Goal: Find specific page/section: Find specific page/section

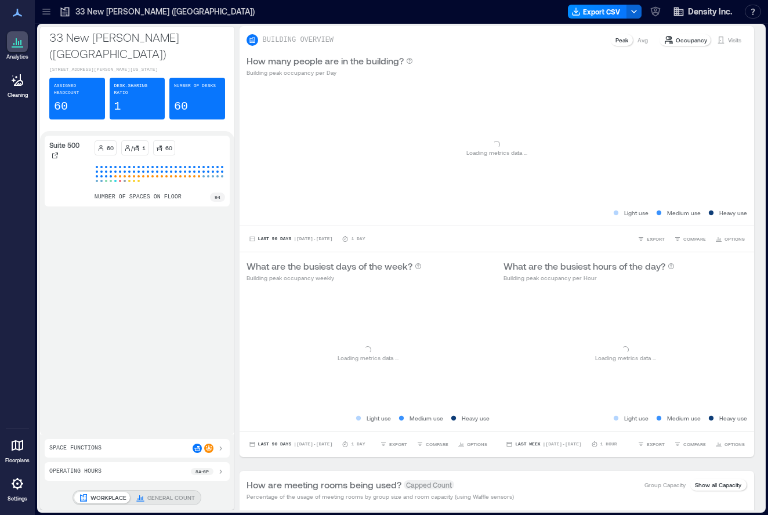
click at [46, 12] on icon at bounding box center [47, 12] width 12 height 12
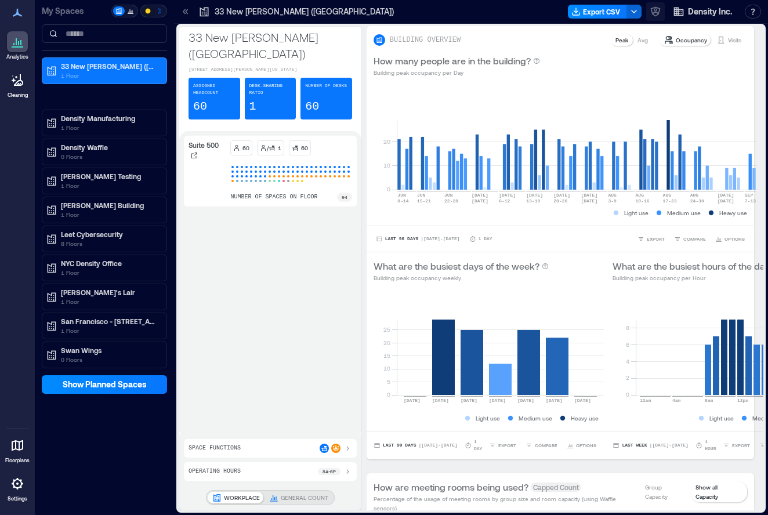
click at [658, 11] on icon "button" at bounding box center [655, 12] width 12 height 12
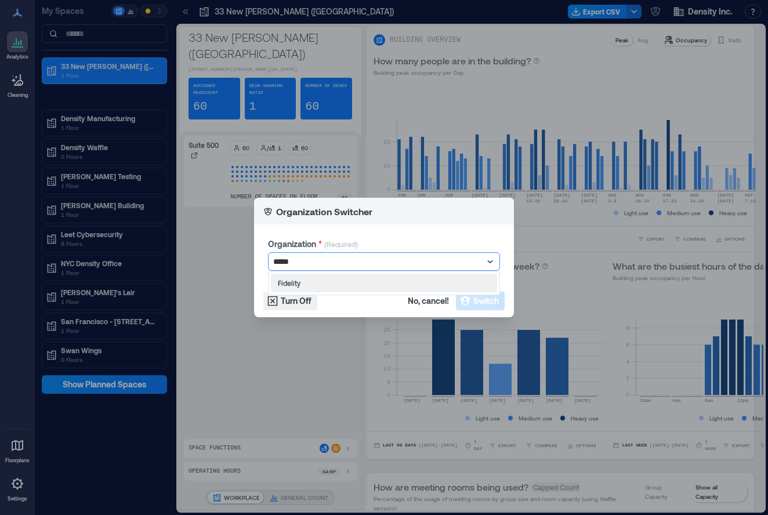
type input "******"
click at [482, 307] on button "Switch" at bounding box center [480, 301] width 49 height 19
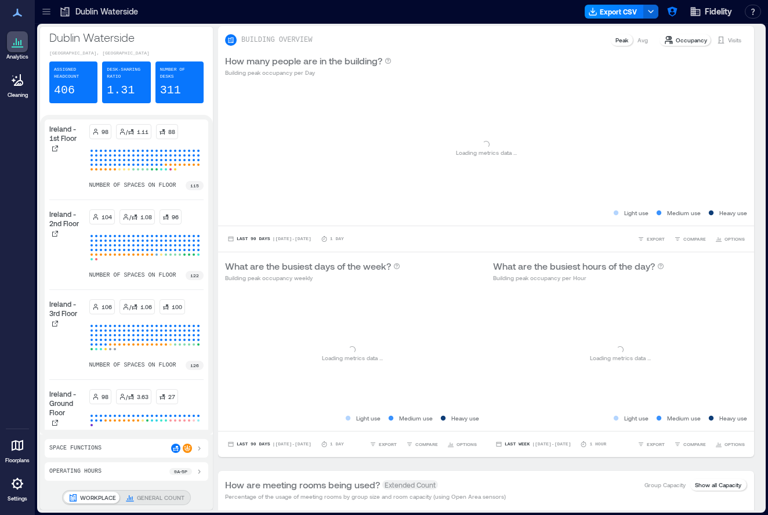
click at [53, 9] on div at bounding box center [46, 11] width 19 height 19
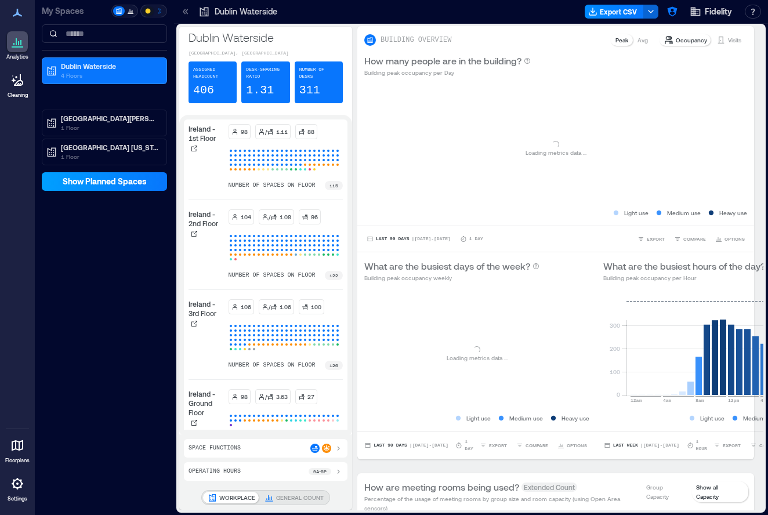
click at [86, 176] on span "Show Planned Spaces" at bounding box center [105, 182] width 84 height 12
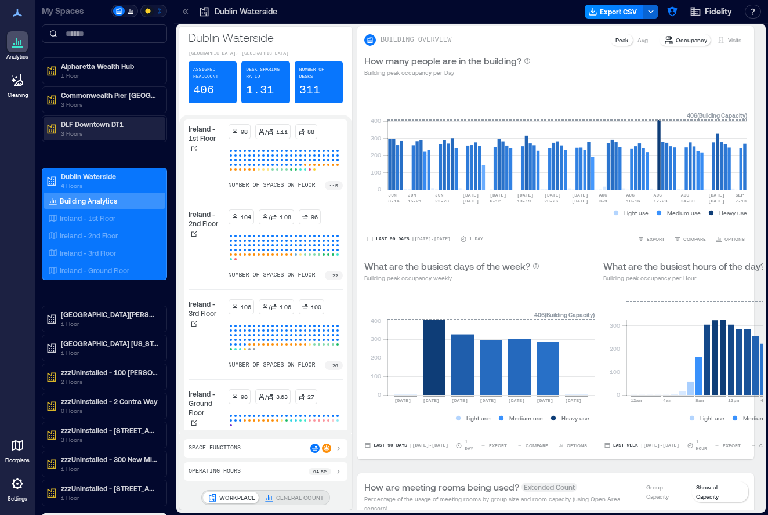
click at [63, 130] on p "3 Floors" at bounding box center [109, 133] width 97 height 9
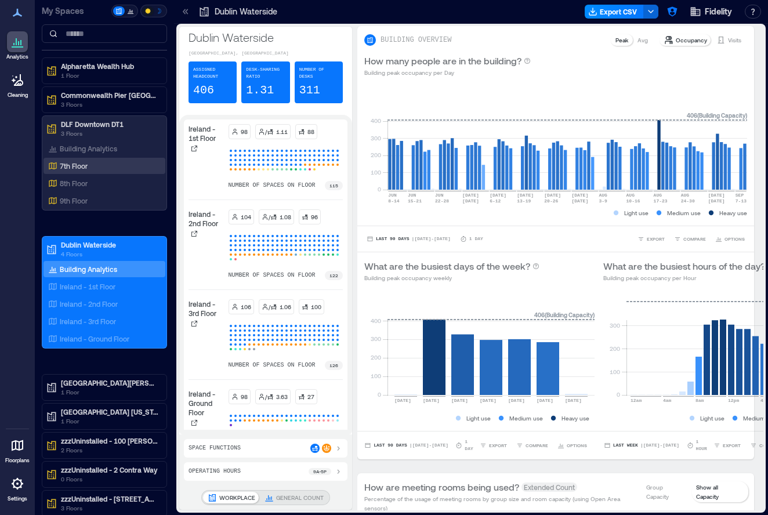
click at [82, 168] on p "7th Floor" at bounding box center [74, 165] width 28 height 9
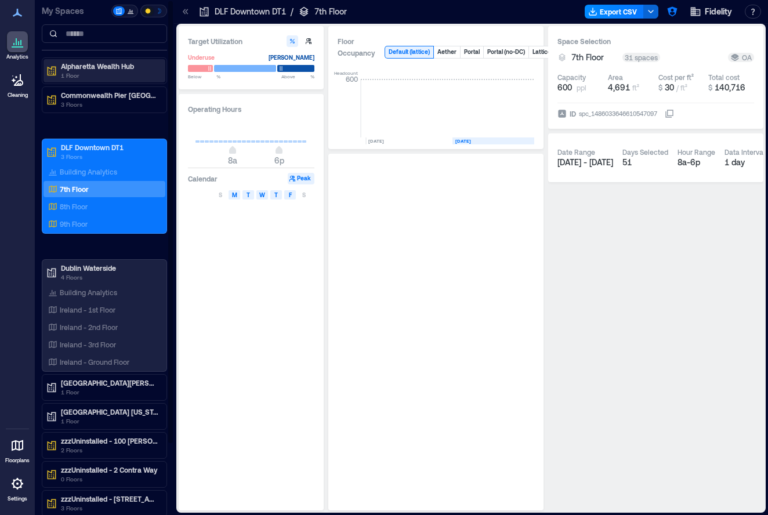
scroll to position [0, 107]
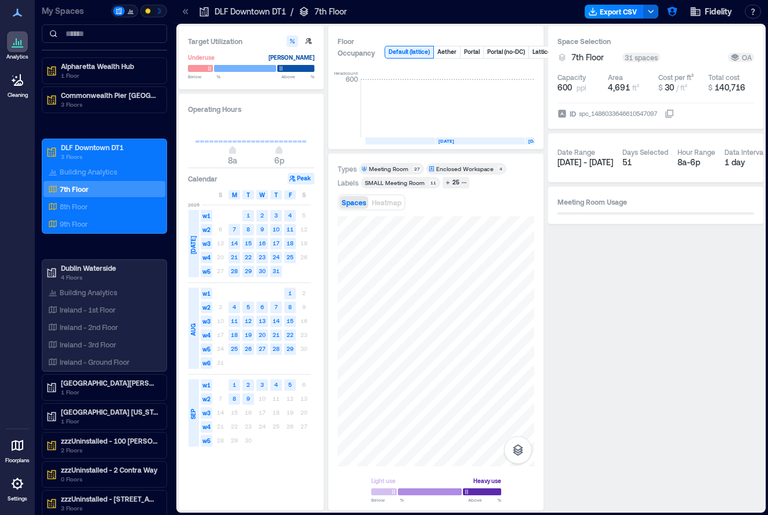
click at [16, 442] on icon at bounding box center [18, 445] width 12 height 11
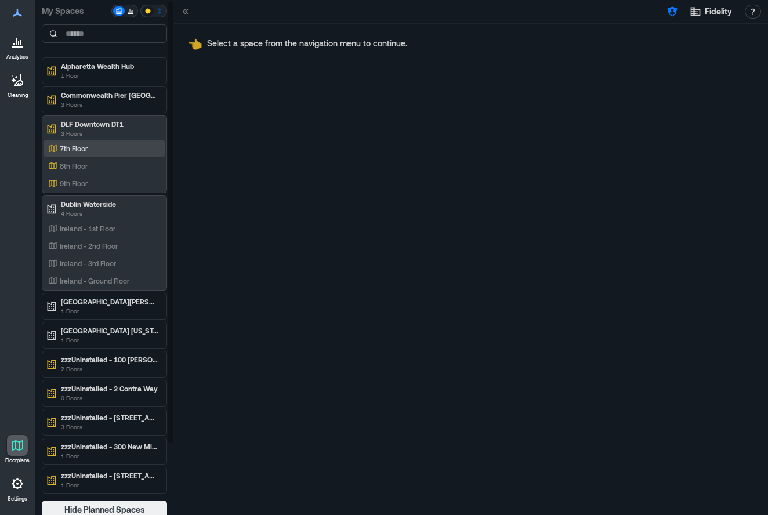
click at [81, 150] on p "7th Floor" at bounding box center [74, 148] width 28 height 9
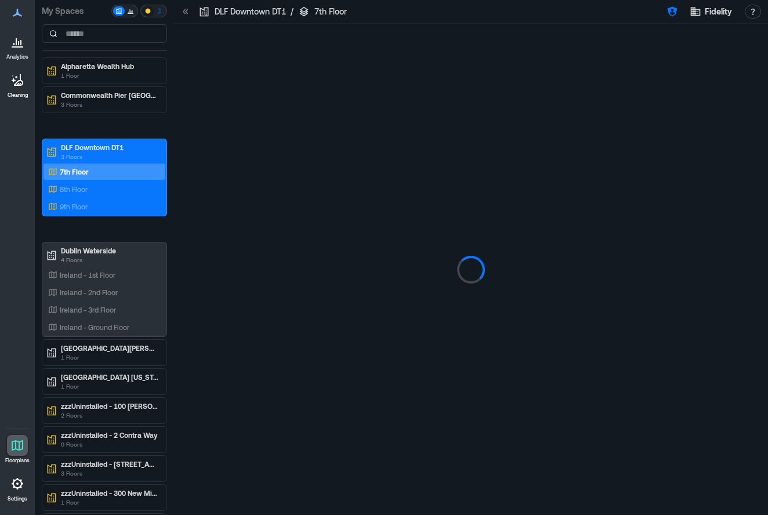
click at [186, 12] on icon at bounding box center [186, 11] width 3 height 5
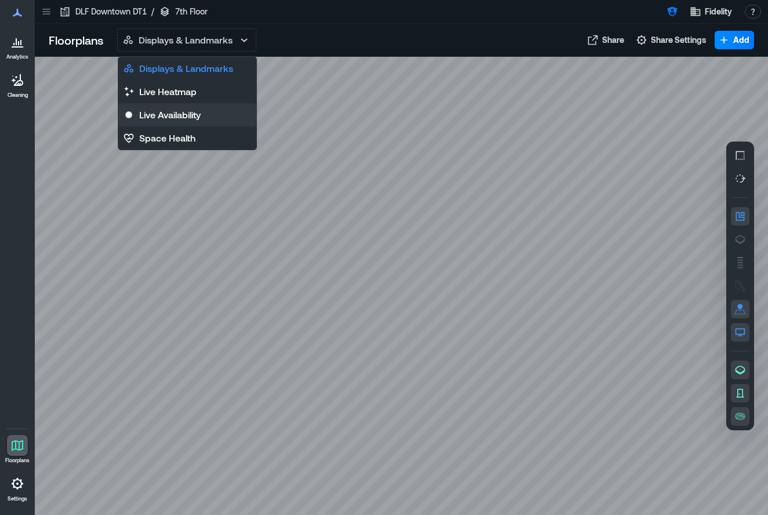
click at [179, 114] on p "Live Availability" at bounding box center [169, 115] width 61 height 14
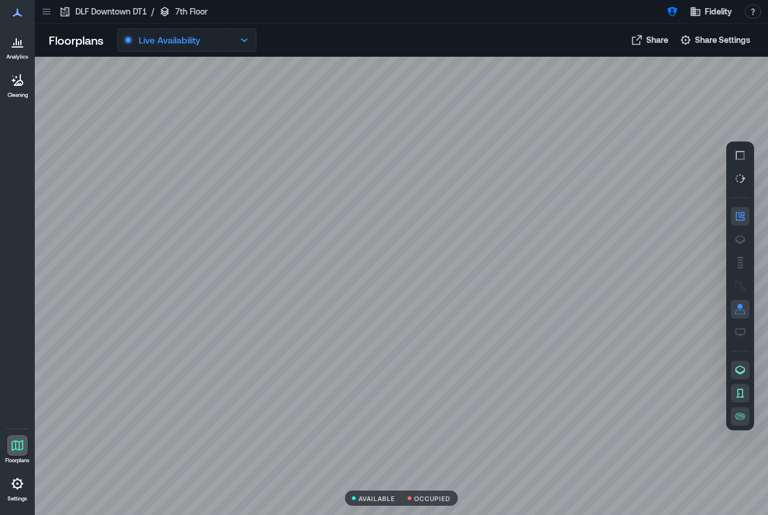
click at [205, 32] on button "Live Availability" at bounding box center [186, 39] width 139 height 23
drag, startPoint x: 318, startPoint y: 44, endPoint x: 214, endPoint y: 43, distance: 104.4
click at [318, 44] on div "Live Availability Displays & Landmarks Live Heatmap Live Availability Space Hea…" at bounding box center [365, 39] width 496 height 23
